Goal: Navigation & Orientation: Find specific page/section

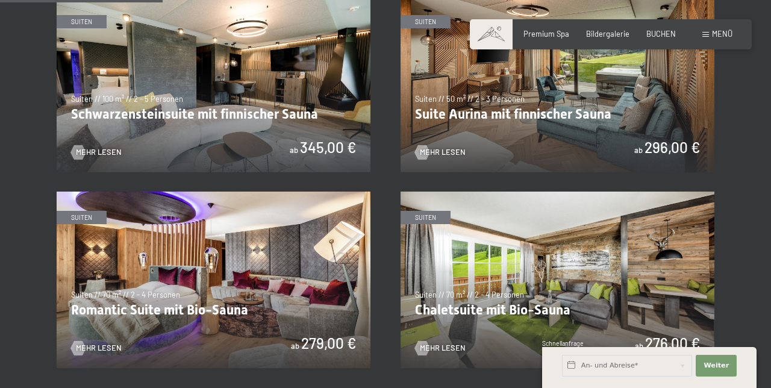
scroll to position [645, 0]
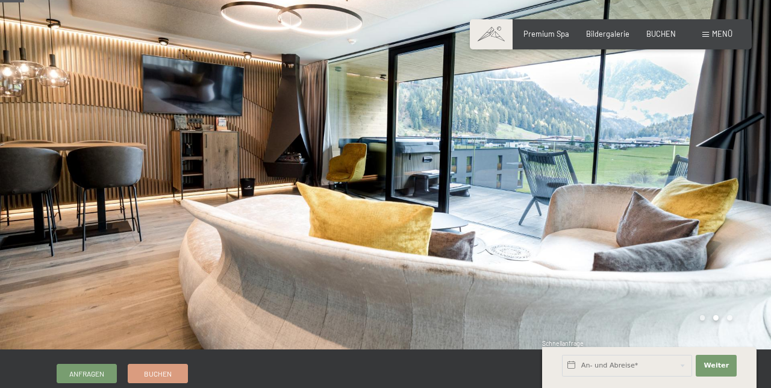
click at [615, 37] on span "Bildergalerie" at bounding box center [607, 34] width 43 height 10
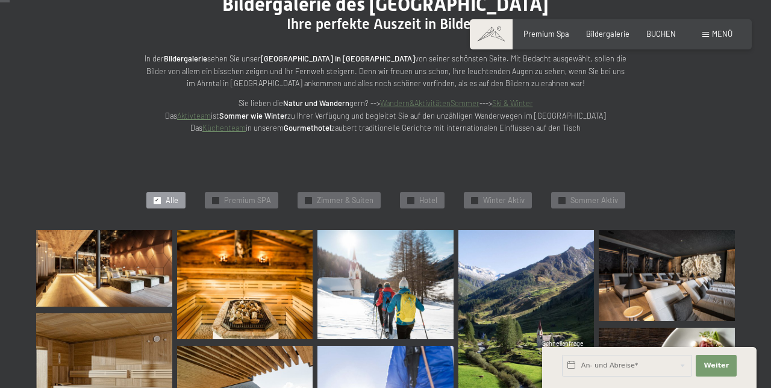
click at [348, 195] on span "Zimmer & Suiten" at bounding box center [345, 200] width 57 height 11
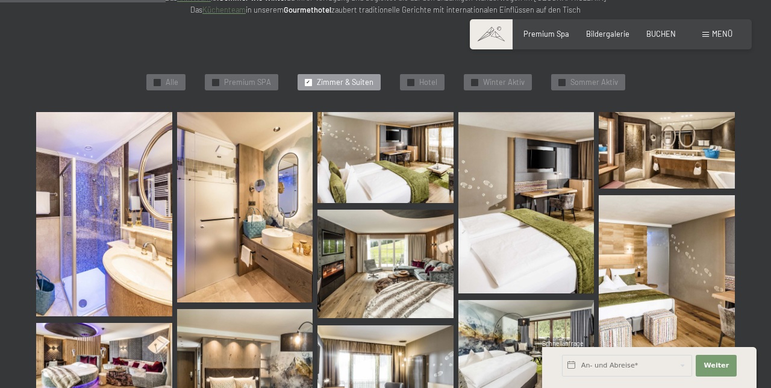
scroll to position [259, 0]
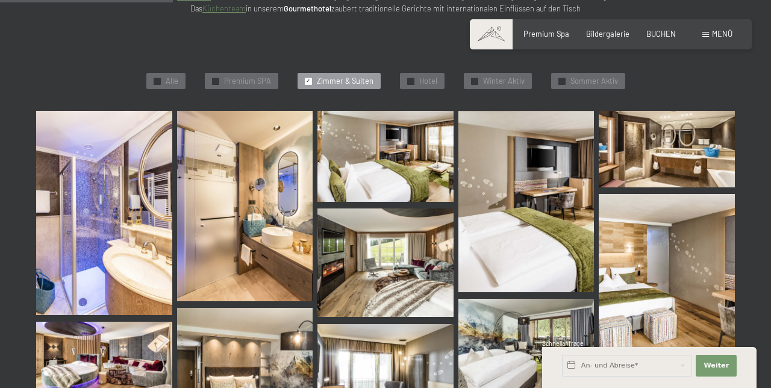
click at [92, 198] on img at bounding box center [104, 213] width 136 height 204
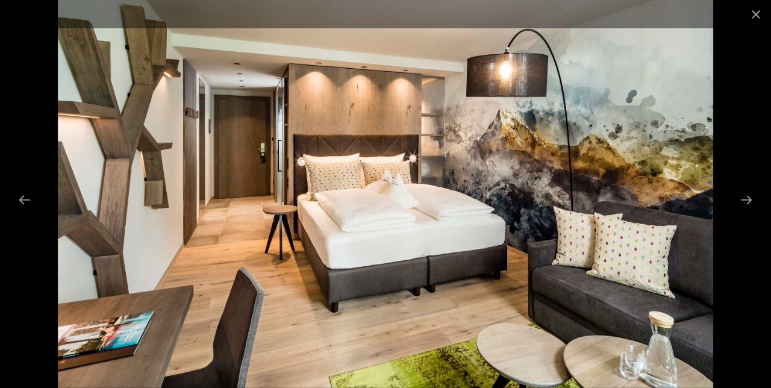
click at [754, 18] on button "Close gallery" at bounding box center [756, 14] width 30 height 28
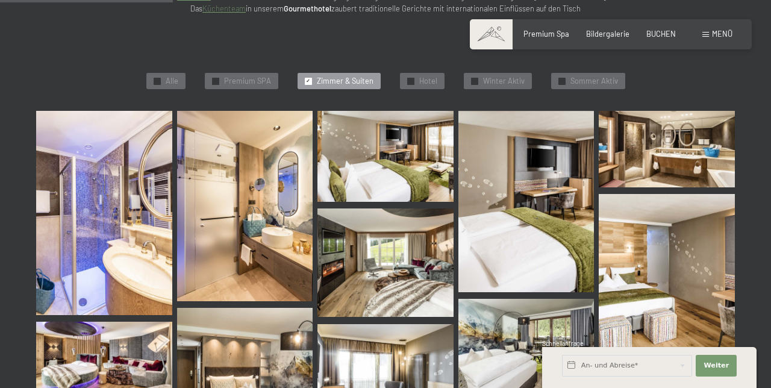
click at [437, 78] on div "✓ Hotel" at bounding box center [422, 81] width 45 height 17
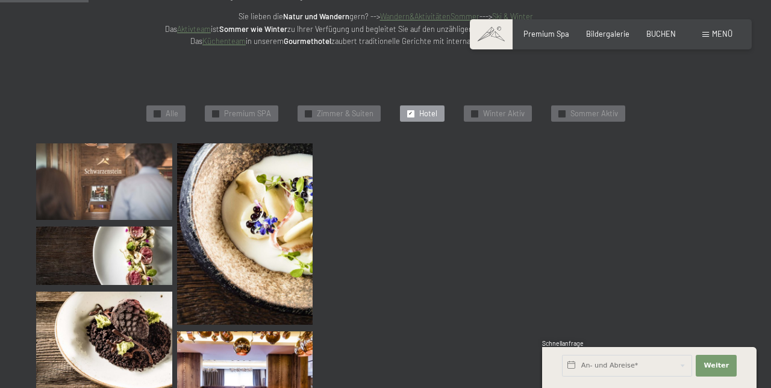
scroll to position [225, 0]
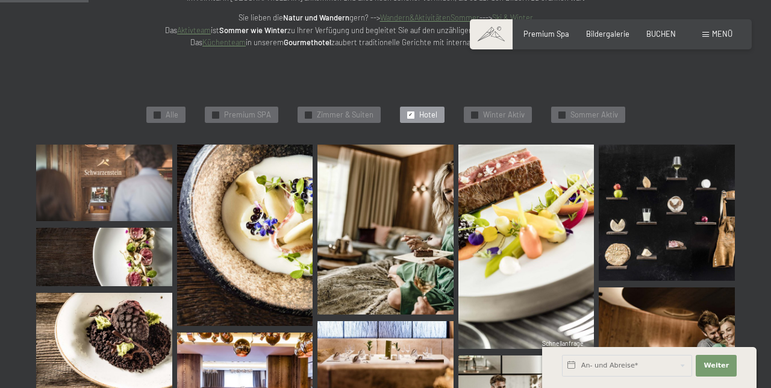
click at [255, 113] on span "Premium SPA" at bounding box center [247, 115] width 47 height 11
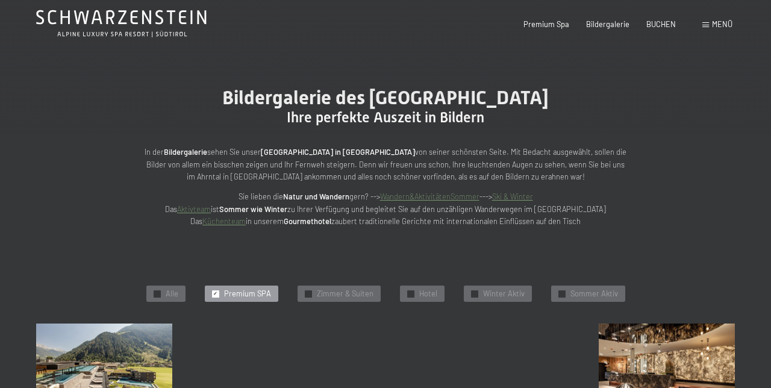
scroll to position [0, 0]
